Goal: Task Accomplishment & Management: Complete application form

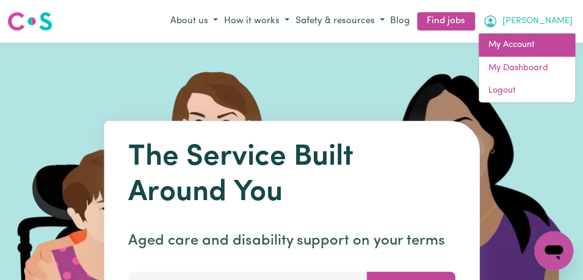
click at [531, 42] on link "My Account" at bounding box center [526, 45] width 96 height 23
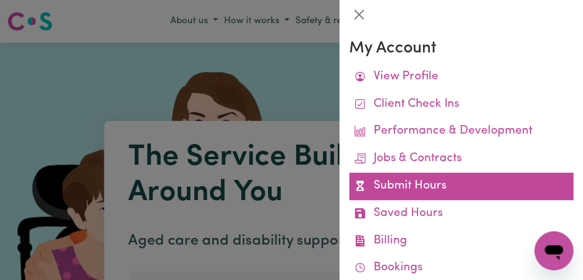
click at [465, 187] on link "Submit Hours" at bounding box center [461, 186] width 224 height 27
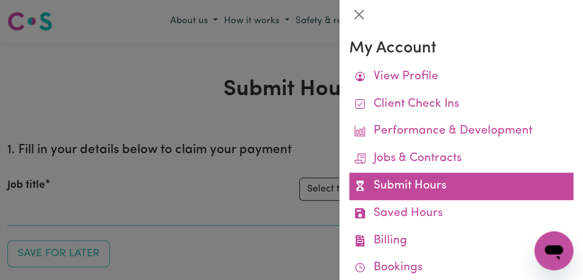
click at [464, 187] on link "Submit Hours" at bounding box center [461, 186] width 224 height 27
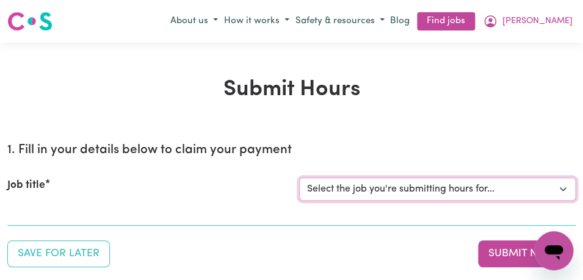
select select "11855"
click option "[[PERSON_NAME]] Support Worker Needed For Personal Care In the Morning- [PERSON…" at bounding box center [0, 0] width 0 height 0
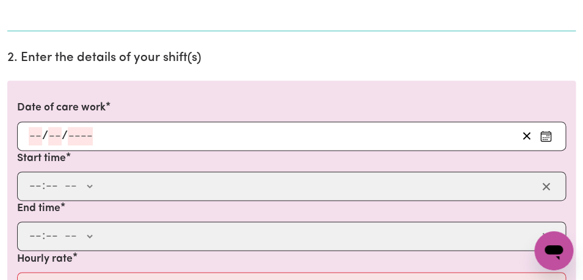
scroll to position [325, 0]
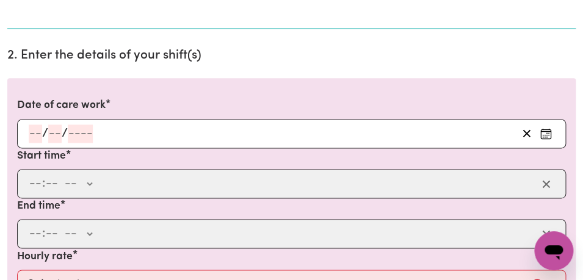
click at [543, 134] on icon "Enter the date of care work" at bounding box center [545, 134] width 12 height 12
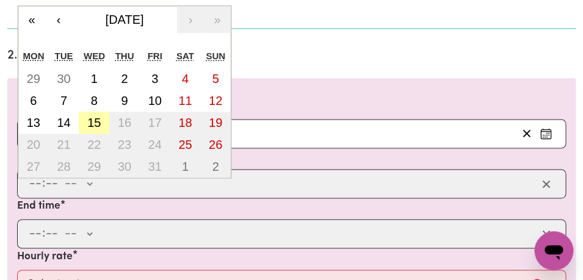
click at [98, 123] on abbr "15" at bounding box center [93, 122] width 13 height 13
type input "[DATE]"
type input "15"
type input "10"
type input "2025"
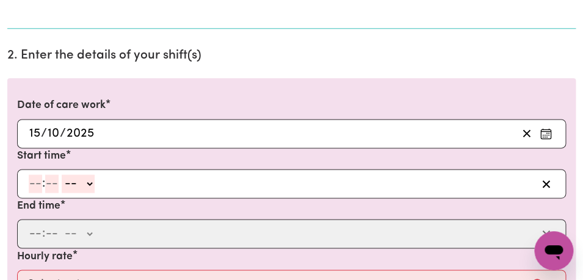
click at [34, 184] on input "number" at bounding box center [35, 183] width 13 height 18
type input "8"
type input "00"
select select "am"
click option "AM" at bounding box center [0, 0] width 0 height 0
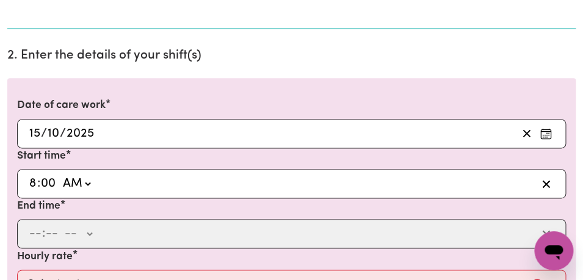
type input "08:00"
type input "0"
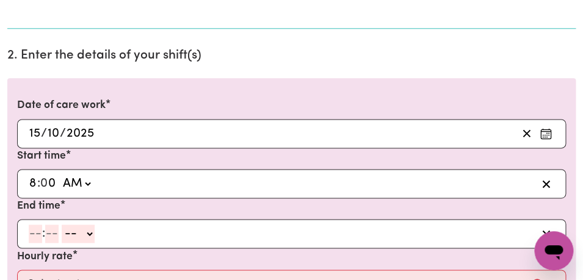
click at [33, 236] on input "number" at bounding box center [35, 234] width 13 height 18
type input "10"
type input "0"
click at [64, 225] on select "-- AM PM" at bounding box center [80, 234] width 33 height 18
click option "--" at bounding box center [0, 0] width 0 height 0
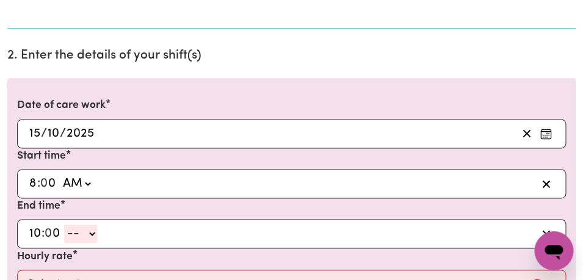
click at [64, 225] on select "-- AM PM" at bounding box center [80, 234] width 33 height 18
select select "am"
click option "AM" at bounding box center [0, 0] width 0 height 0
type input "10:00"
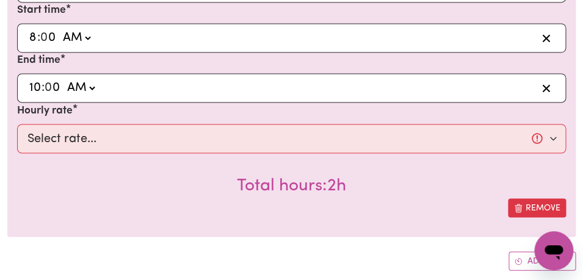
scroll to position [489, 0]
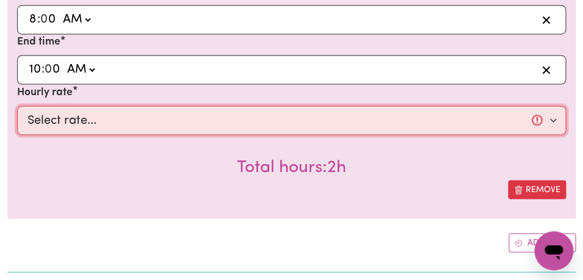
select select "44-Weekday"
click option "$44.00 (Weekday)" at bounding box center [0, 0] width 0 height 0
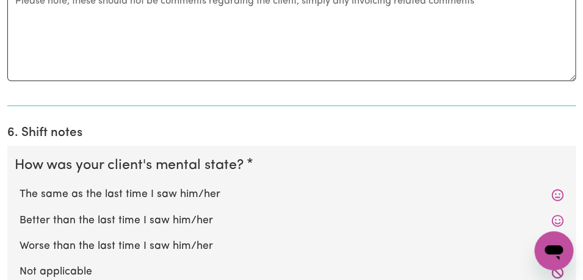
scroll to position [1033, 0]
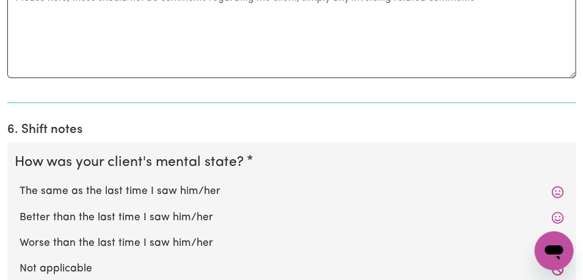
click at [274, 185] on div "The same as the last time I saw him/her" at bounding box center [291, 192] width 553 height 26
click at [269, 184] on label "The same as the last time I saw him/her" at bounding box center [292, 192] width 544 height 16
click at [20, 183] on input "The same as the last time I saw him/her" at bounding box center [19, 183] width 1 height 1
radio input "true"
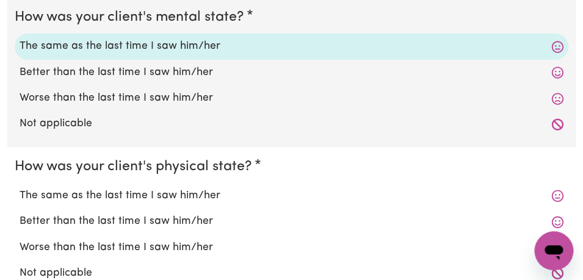
scroll to position [1182, 0]
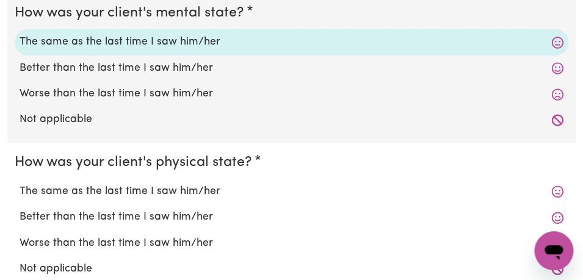
click at [250, 184] on label "The same as the last time I saw him/her" at bounding box center [292, 192] width 544 height 16
click at [20, 183] on input "The same as the last time I saw him/her" at bounding box center [19, 183] width 1 height 1
radio input "true"
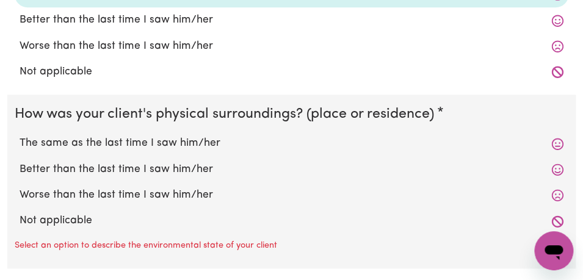
scroll to position [1382, 0]
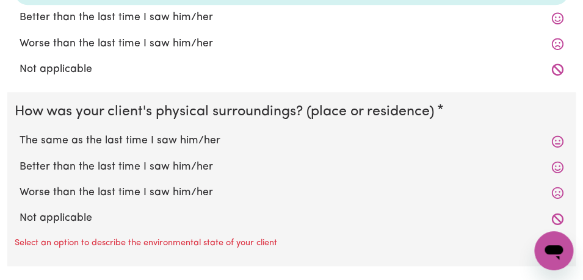
click at [239, 133] on label "The same as the last time I saw him/her" at bounding box center [292, 141] width 544 height 16
click at [20, 132] on input "The same as the last time I saw him/her" at bounding box center [19, 132] width 1 height 1
radio input "true"
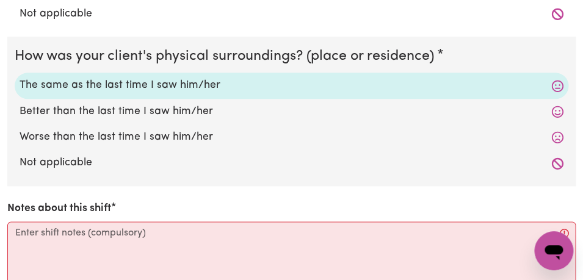
scroll to position [1438, 0]
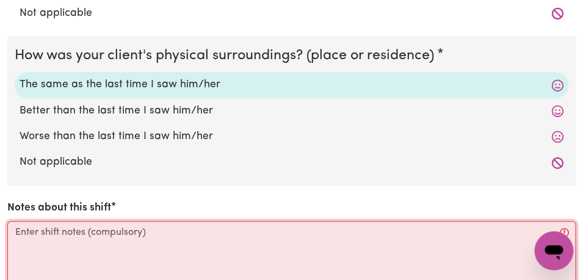
click at [167, 221] on textarea "Notes about this shift" at bounding box center [291, 267] width 568 height 92
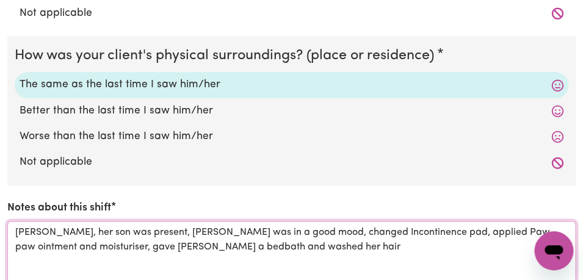
click at [143, 234] on textarea "[PERSON_NAME], her son was present, [PERSON_NAME] was in a good mood, changed I…" at bounding box center [291, 267] width 568 height 92
click at [284, 235] on textarea "[PERSON_NAME], her son was present, [PERSON_NAME] was in a good mood, changed I…" at bounding box center [291, 267] width 568 height 92
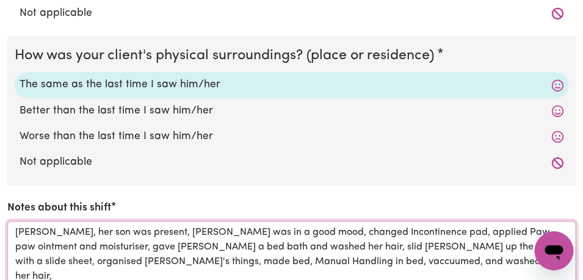
click at [195, 250] on textarea "[PERSON_NAME], her son was present, [PERSON_NAME] was in a good mood, changed I…" at bounding box center [291, 267] width 568 height 92
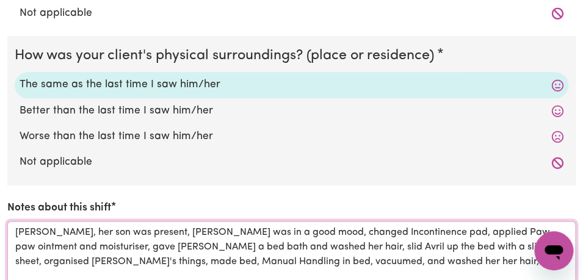
click at [370, 247] on textarea "[PERSON_NAME], her son was present, [PERSON_NAME] was in a good mood, changed I…" at bounding box center [291, 267] width 568 height 92
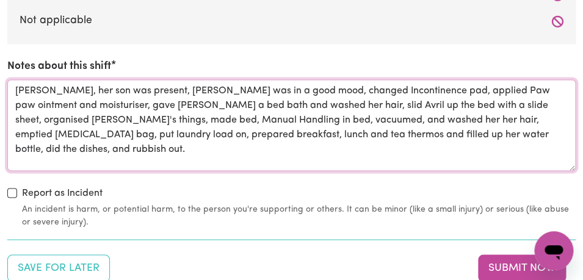
scroll to position [1590, 0]
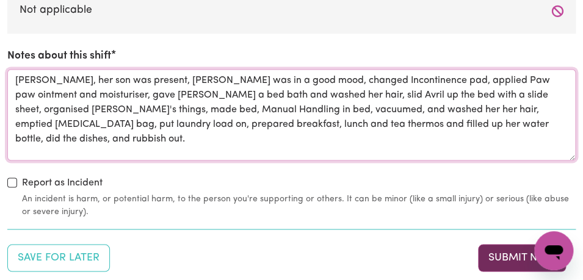
type textarea "[PERSON_NAME], her son was present, [PERSON_NAME] was in a good mood, changed I…"
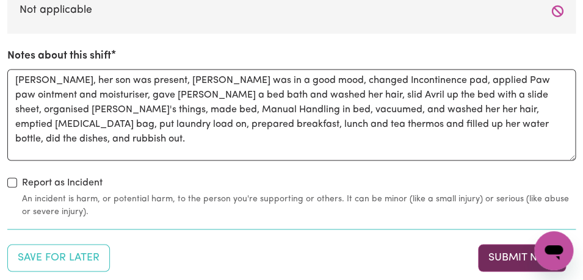
click at [492, 244] on button "Submit Now" at bounding box center [522, 257] width 88 height 27
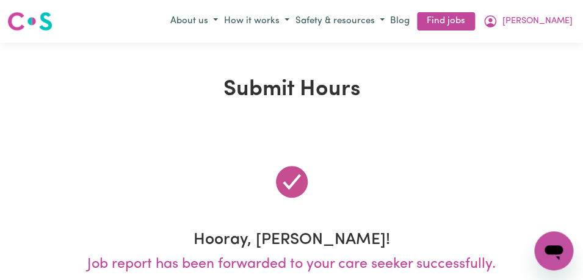
scroll to position [0, 0]
